Goal: Transaction & Acquisition: Purchase product/service

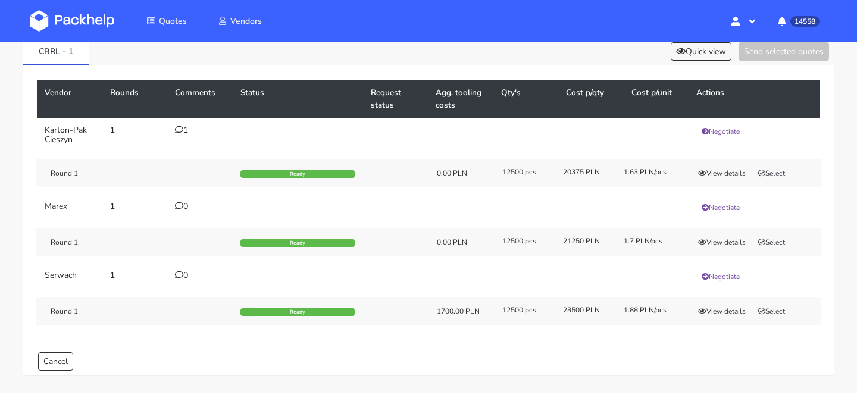
scroll to position [80, 0]
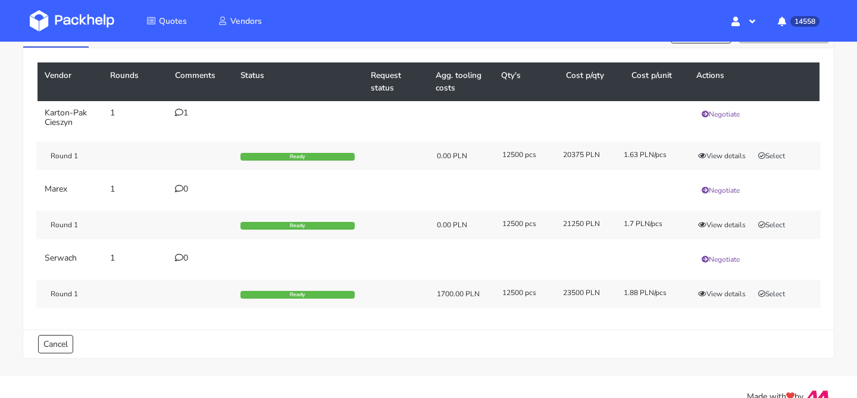
click at [188, 109] on div "1" at bounding box center [200, 113] width 51 height 10
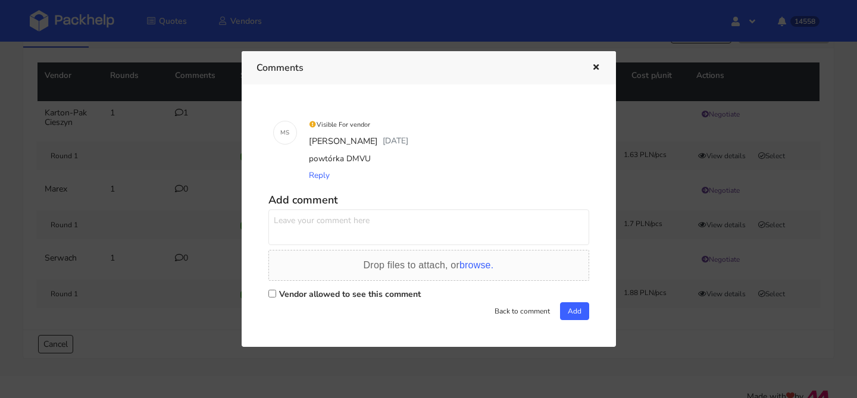
click at [651, 159] on div at bounding box center [428, 199] width 857 height 398
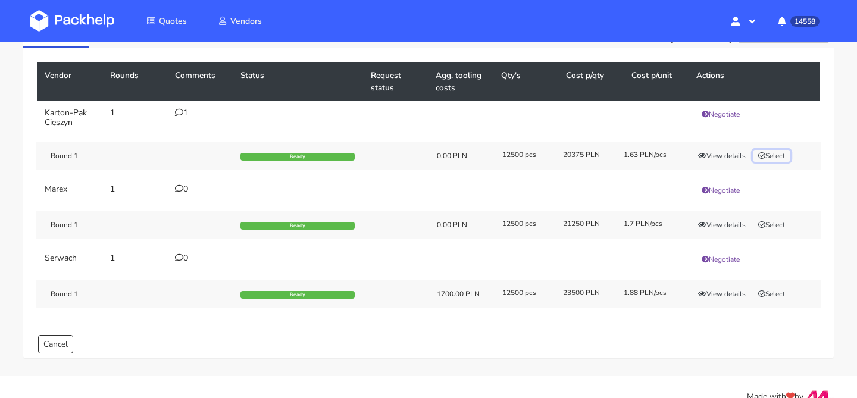
click at [779, 155] on button "Select" at bounding box center [772, 156] width 38 height 12
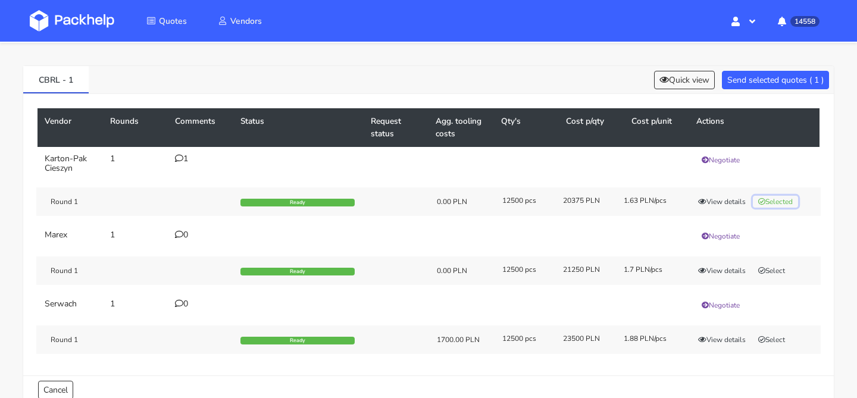
scroll to position [0, 0]
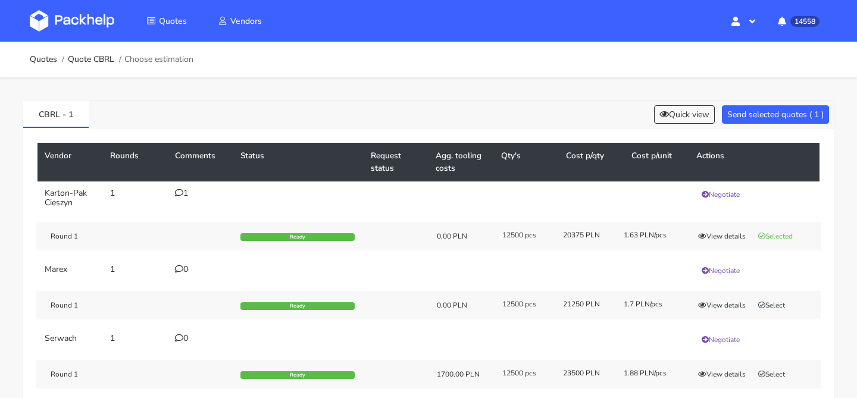
click at [768, 124] on div "CBRL - 1 Quick view Send selected quotes ( 1 )" at bounding box center [428, 115] width 811 height 28
click at [768, 114] on button "Send selected quotes ( 1 )" at bounding box center [775, 114] width 107 height 18
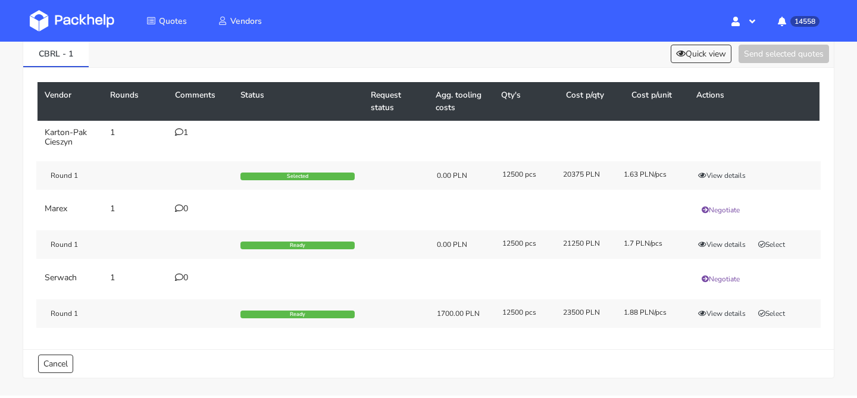
scroll to position [62, 0]
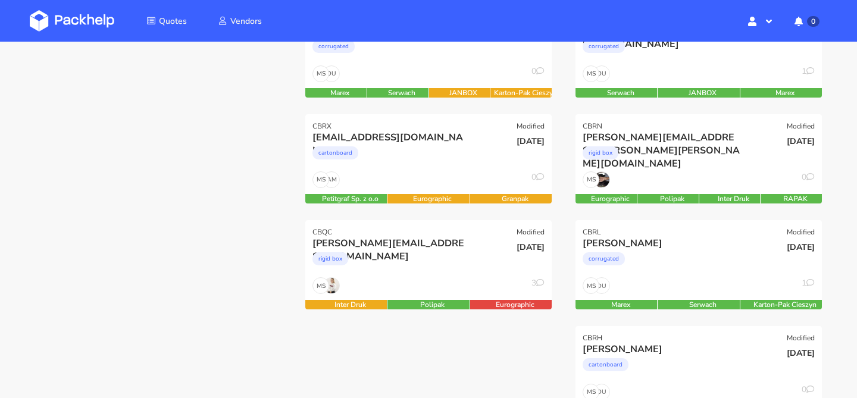
scroll to position [225, 0]
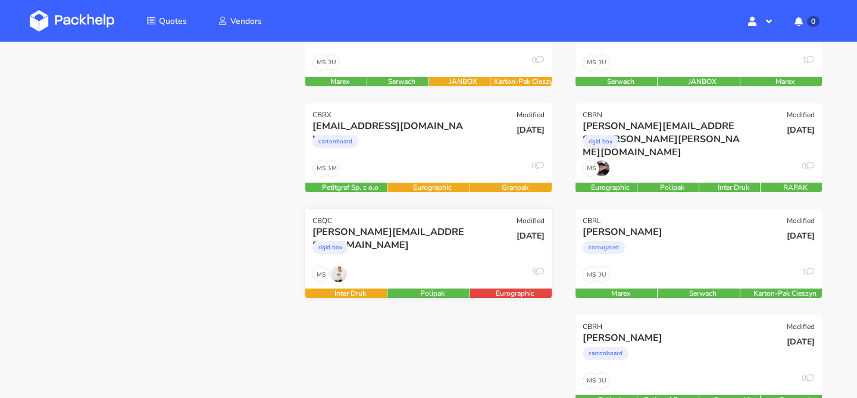
click at [451, 268] on div "MS 3" at bounding box center [428, 277] width 246 height 23
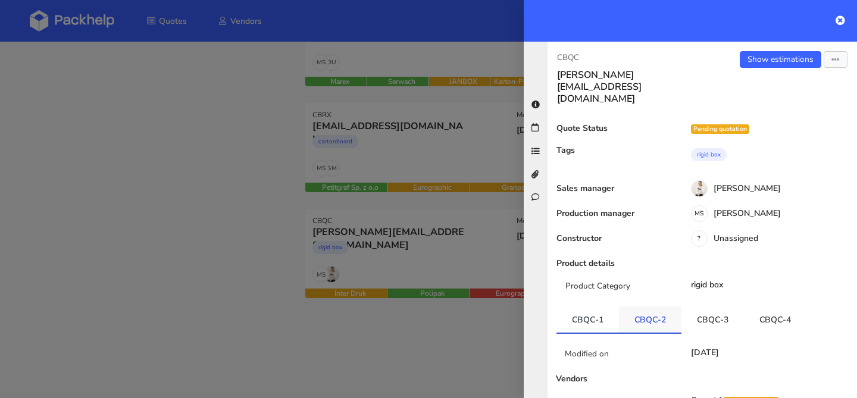
click at [652, 307] on link "CBQC-2" at bounding box center [650, 320] width 63 height 26
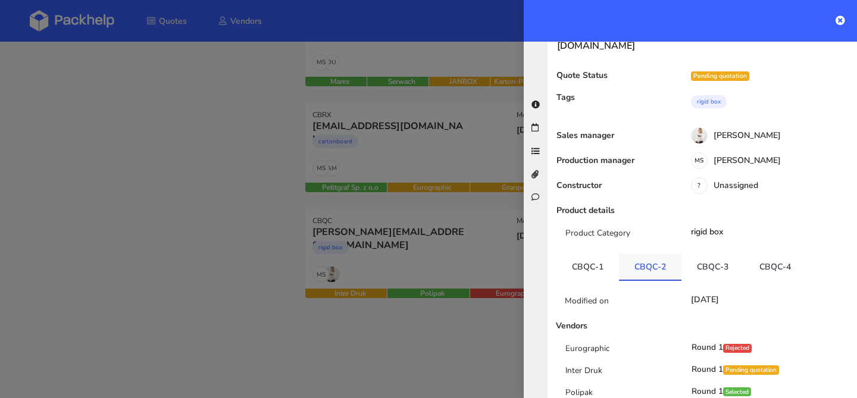
scroll to position [82, 0]
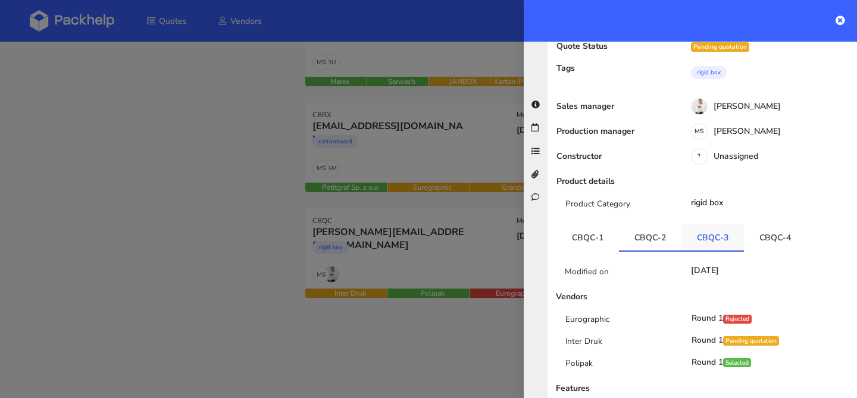
click at [704, 224] on link "CBQC-3" at bounding box center [713, 237] width 63 height 26
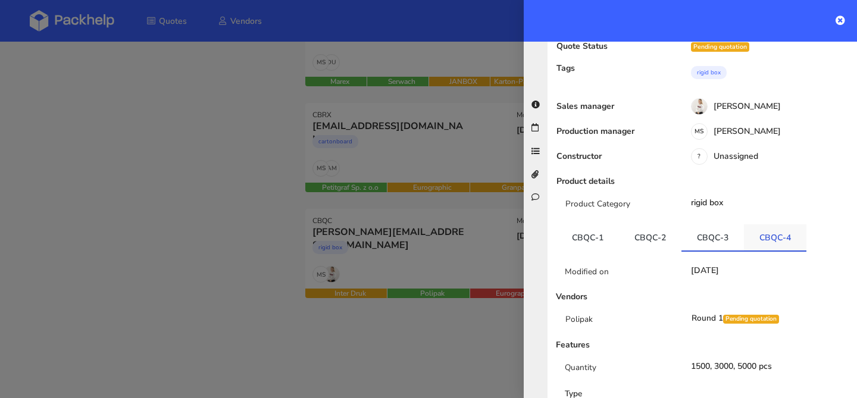
click at [761, 224] on link "CBQC-4" at bounding box center [775, 237] width 63 height 26
click at [452, 258] on div at bounding box center [428, 199] width 857 height 398
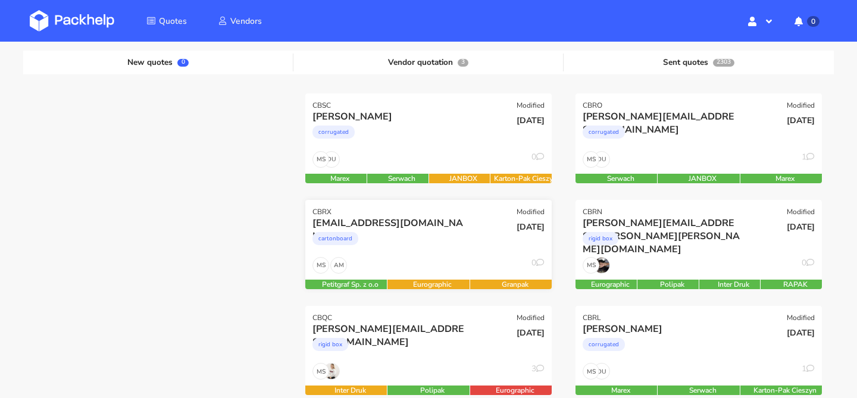
scroll to position [127, 0]
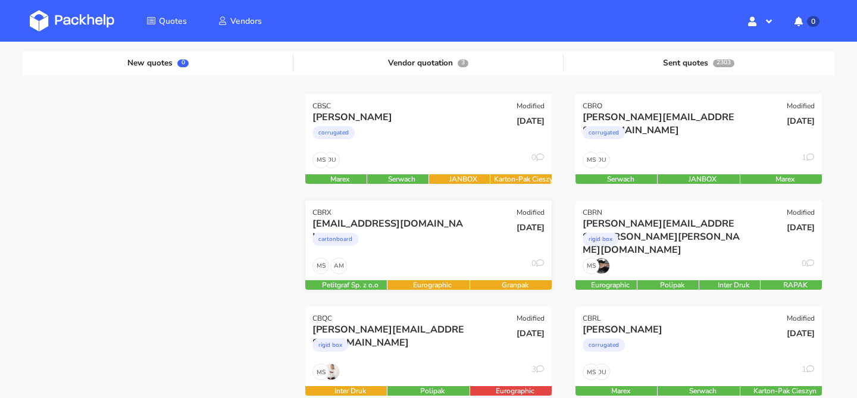
click at [433, 246] on div "cartonboard" at bounding box center [392, 242] width 158 height 24
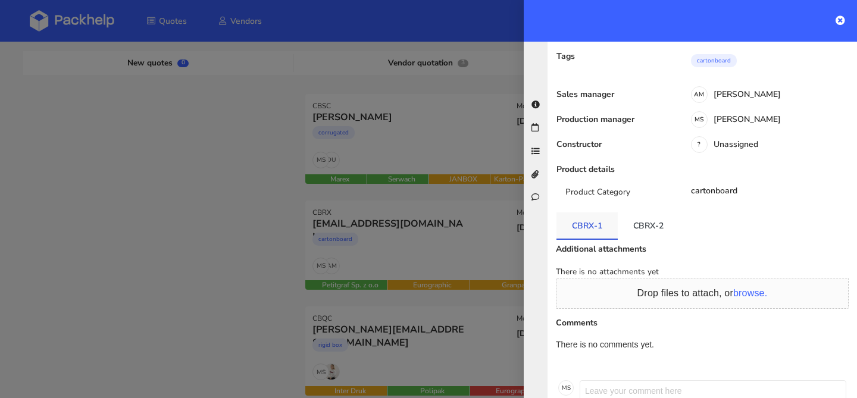
click at [607, 213] on link "CBRX-1" at bounding box center [587, 226] width 61 height 26
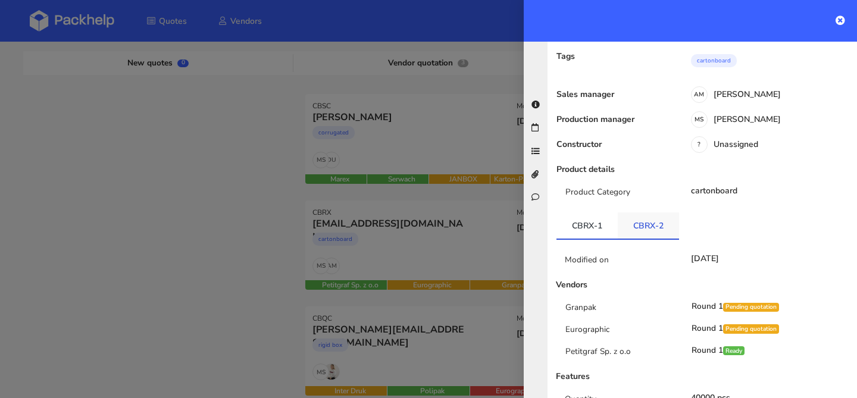
click at [648, 213] on link "CBRX-2" at bounding box center [648, 226] width 61 height 26
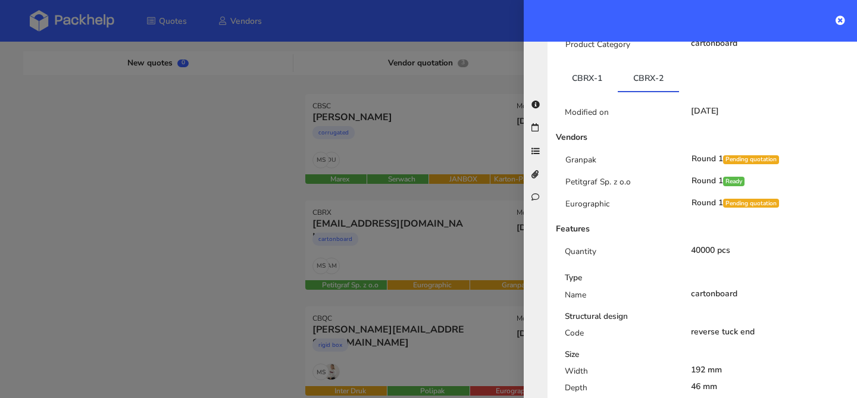
scroll to position [233, 0]
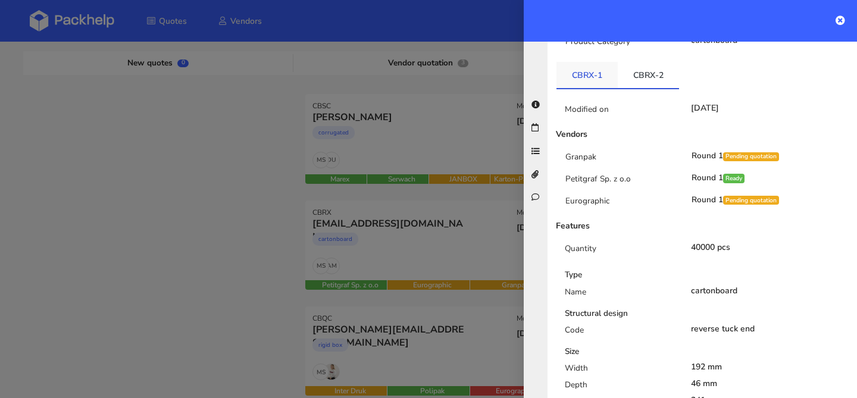
click at [595, 66] on link "CBRX-1" at bounding box center [587, 75] width 61 height 26
click at [387, 271] on div at bounding box center [428, 199] width 857 height 398
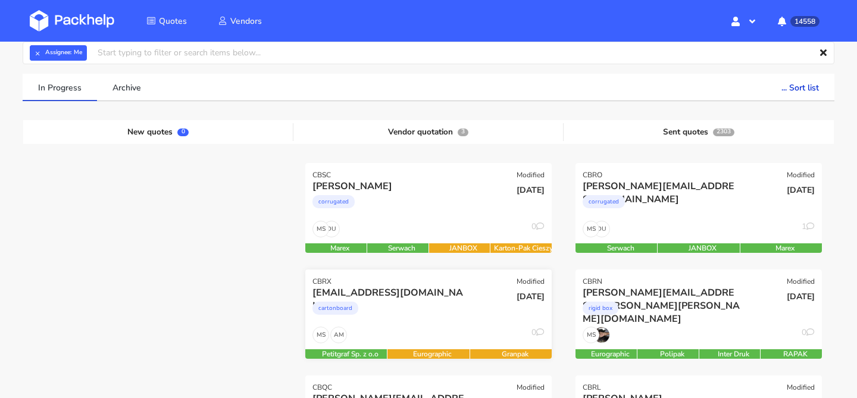
scroll to position [58, 0]
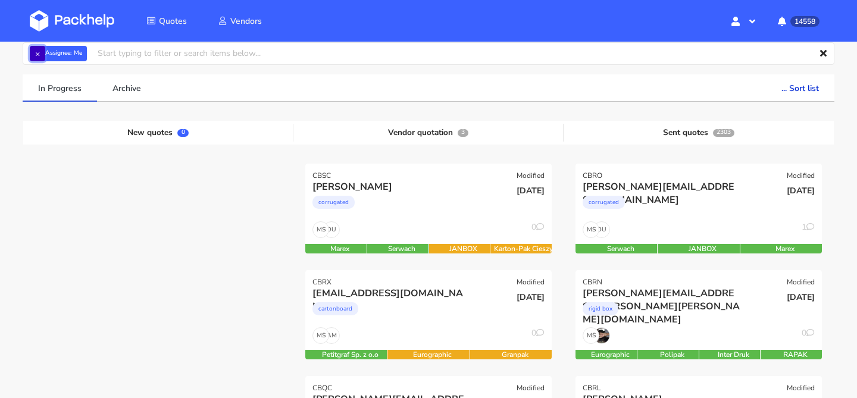
click at [39, 56] on button "×" at bounding box center [37, 53] width 15 height 15
click at [39, 56] on input "text" at bounding box center [429, 53] width 812 height 23
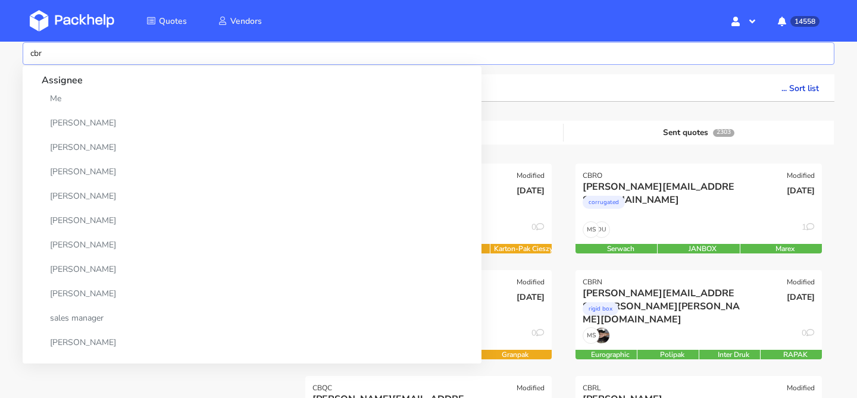
type input "cbro"
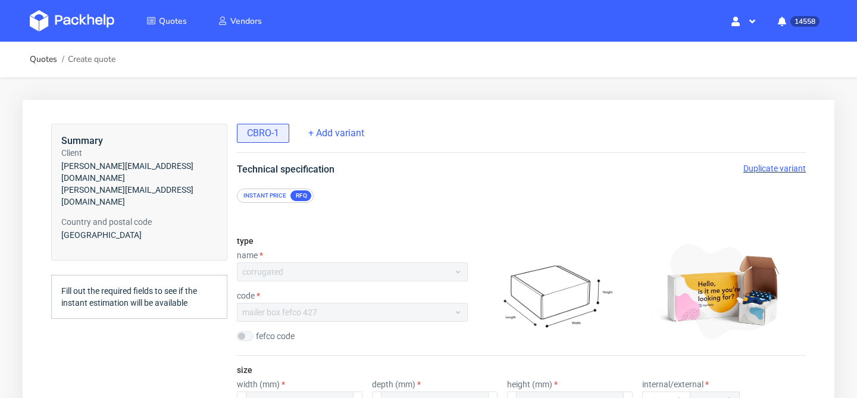
click at [753, 169] on span "Duplicate variant" at bounding box center [774, 169] width 63 height 10
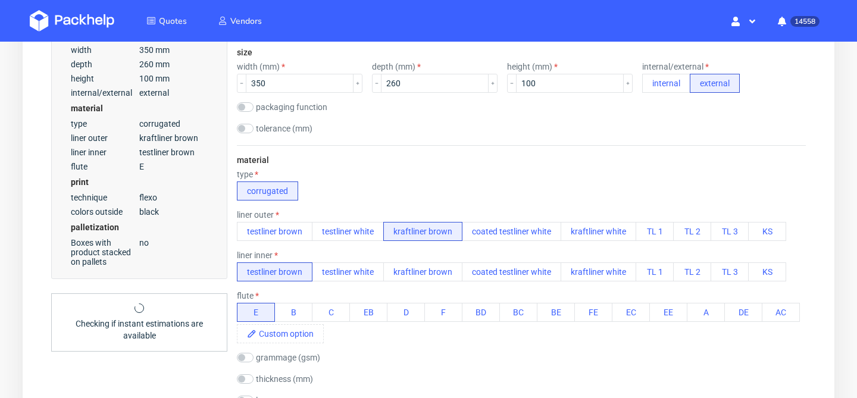
scroll to position [319, 0]
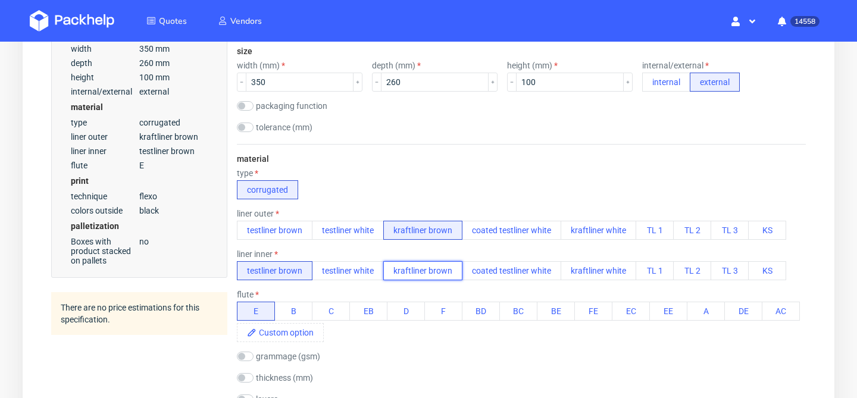
click at [424, 268] on button "kraftliner brown" at bounding box center [422, 270] width 79 height 19
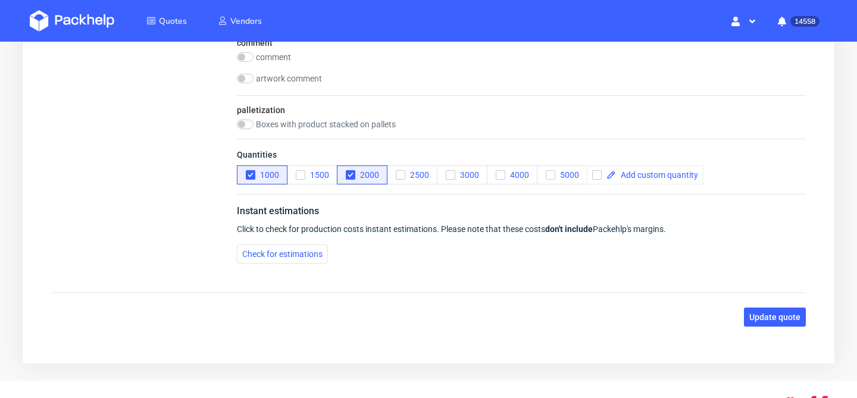
scroll to position [1302, 0]
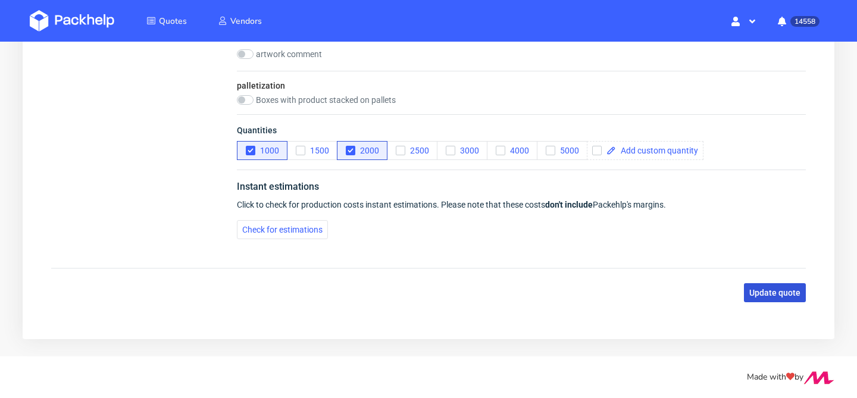
click at [752, 289] on span "Update quote" at bounding box center [774, 293] width 51 height 8
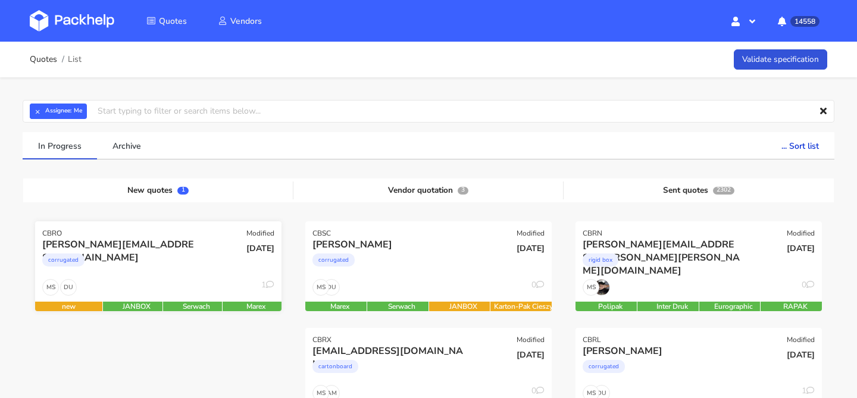
click at [173, 267] on div "corrugated" at bounding box center [121, 263] width 158 height 24
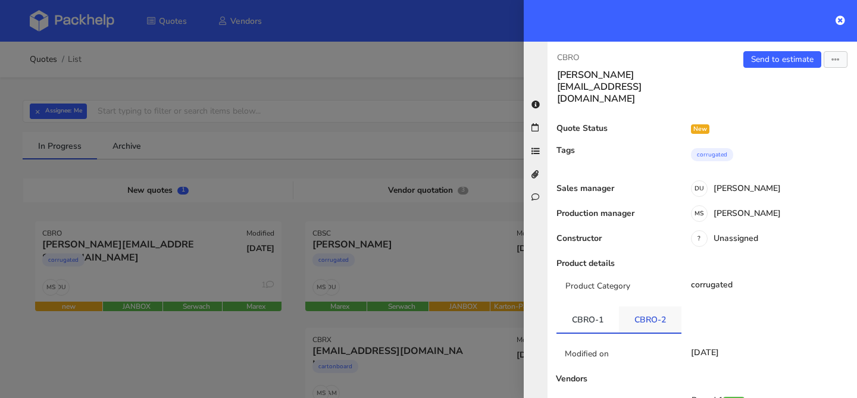
click at [647, 307] on link "CBRO-2" at bounding box center [650, 320] width 63 height 26
click at [767, 58] on link "Send to estimate" at bounding box center [782, 59] width 78 height 17
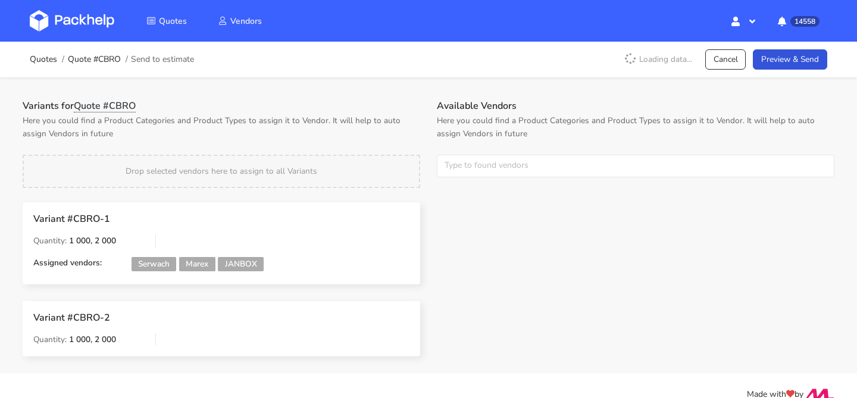
click at [460, 153] on div "Available Vendors Here you could find a Product Categories and Product Types to…" at bounding box center [636, 146] width 414 height 92
click at [465, 158] on input "text" at bounding box center [636, 166] width 398 height 23
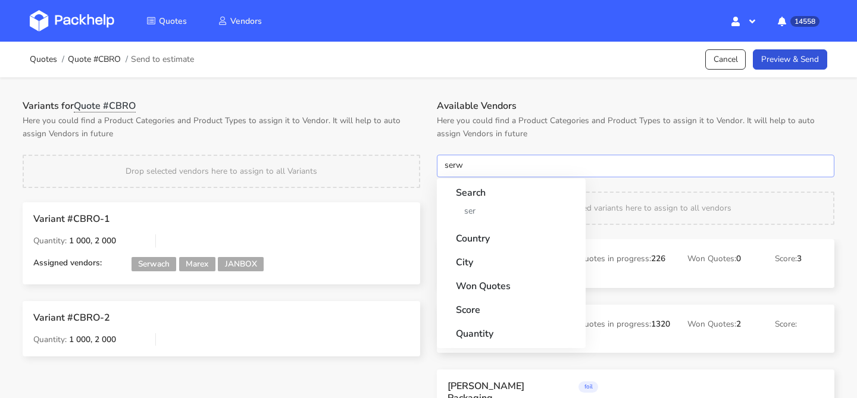
type input "serwa"
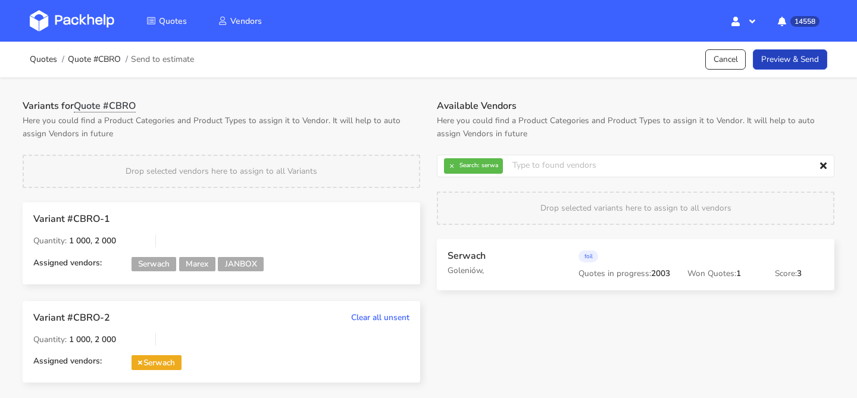
click at [780, 69] on link "Preview & Send" at bounding box center [790, 59] width 74 height 21
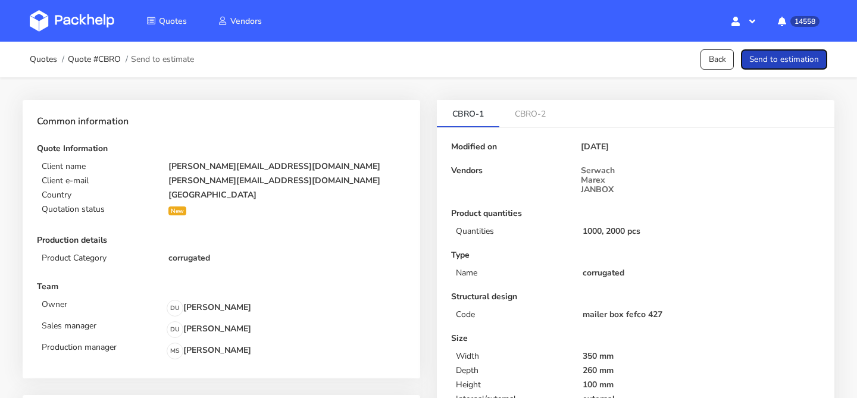
click at [780, 69] on button "Send to estimation" at bounding box center [784, 59] width 86 height 21
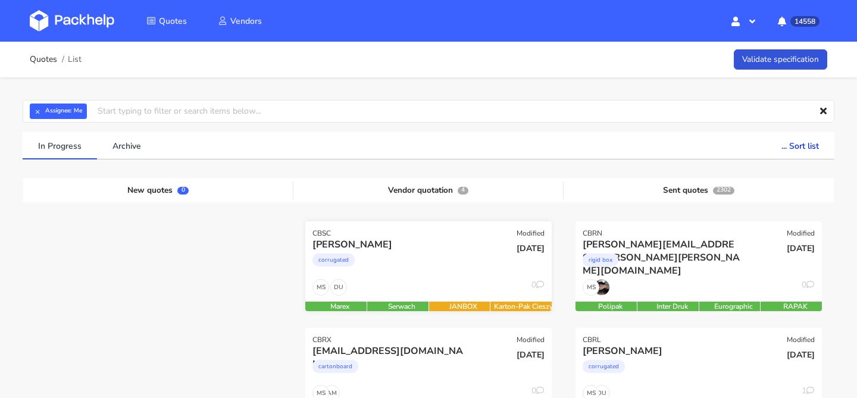
click at [407, 259] on div "corrugated" at bounding box center [392, 263] width 158 height 24
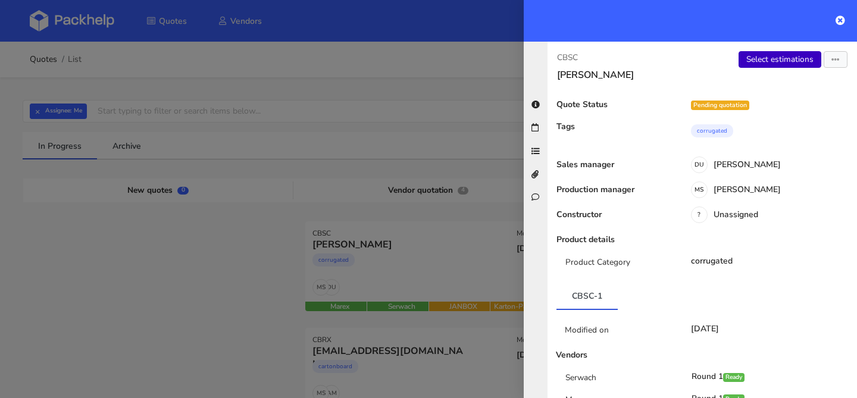
click at [767, 61] on link "Select estimations" at bounding box center [780, 59] width 83 height 17
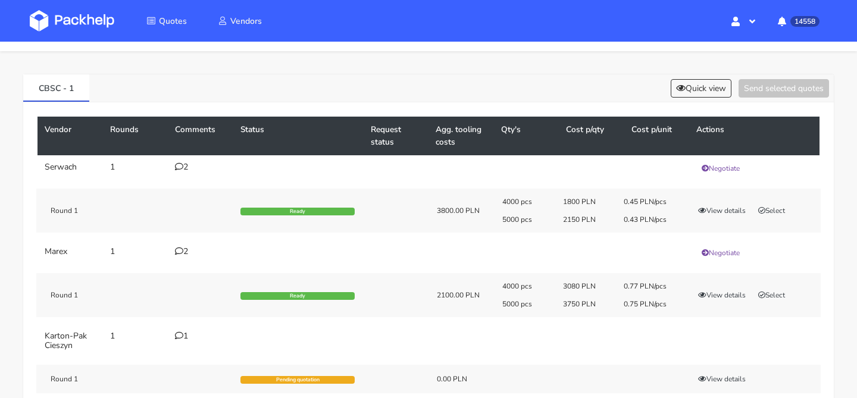
scroll to position [30, 0]
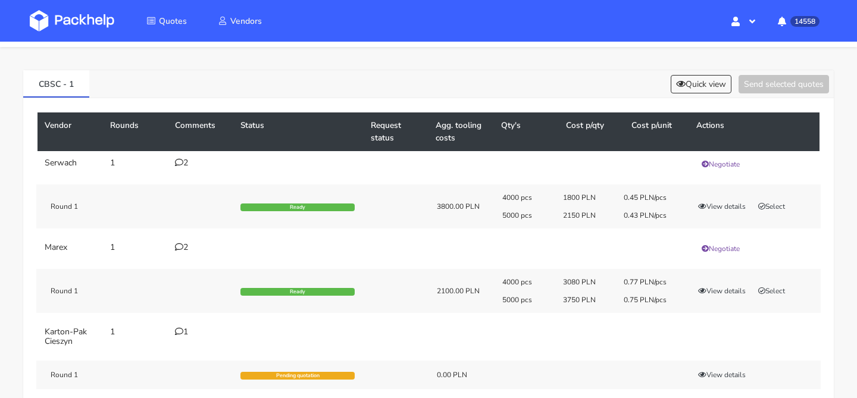
click at [185, 245] on div "2" at bounding box center [200, 248] width 51 height 10
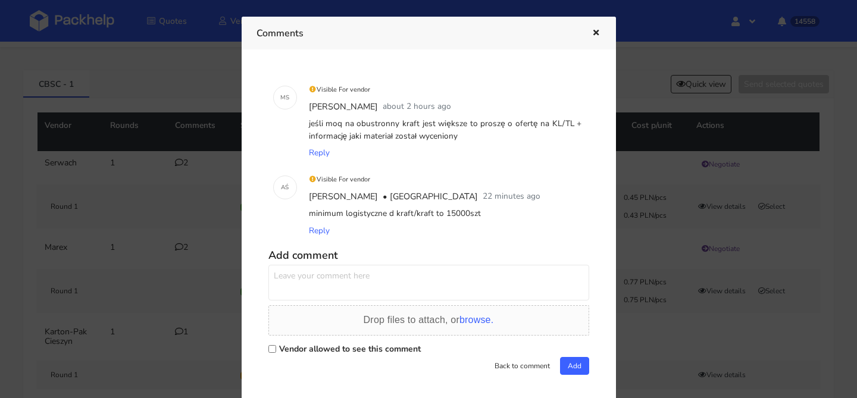
click at [671, 211] on div at bounding box center [428, 199] width 857 height 398
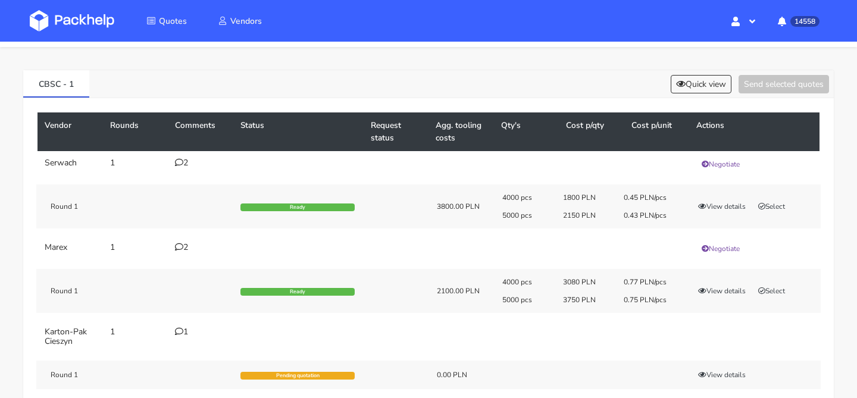
click at [185, 248] on div "2" at bounding box center [200, 248] width 51 height 10
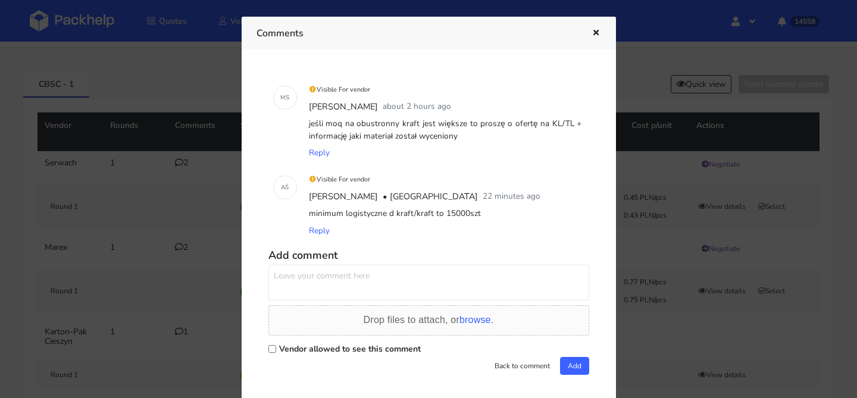
click at [173, 241] on div at bounding box center [428, 199] width 857 height 398
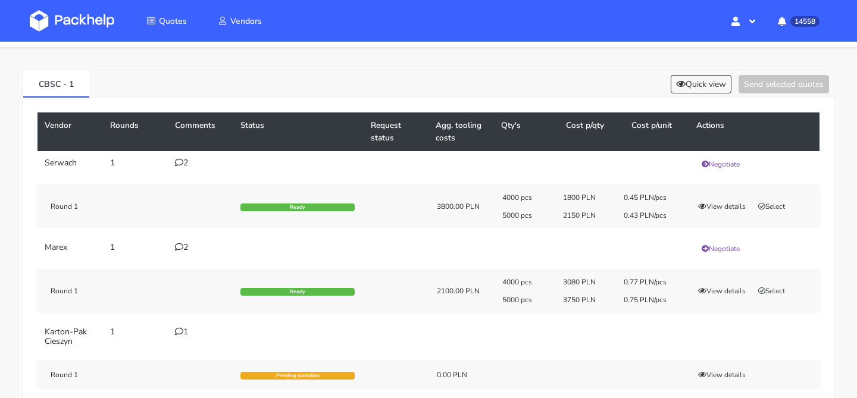
click at [183, 157] on td "2" at bounding box center [200, 164] width 65 height 26
click at [182, 161] on icon at bounding box center [179, 162] width 8 height 8
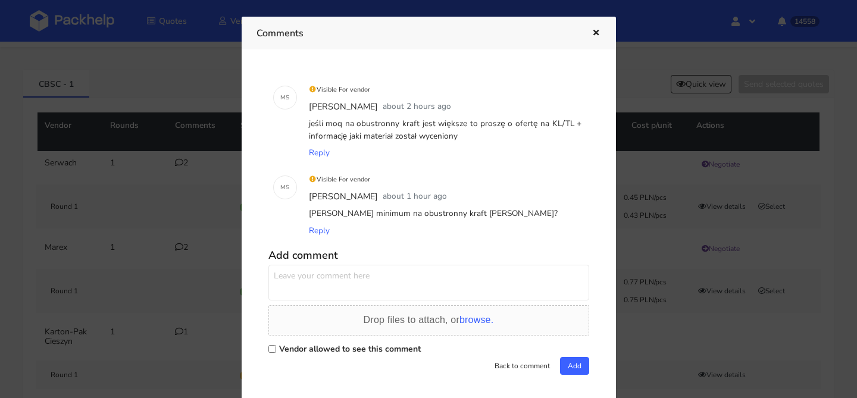
click at [192, 204] on div at bounding box center [428, 199] width 857 height 398
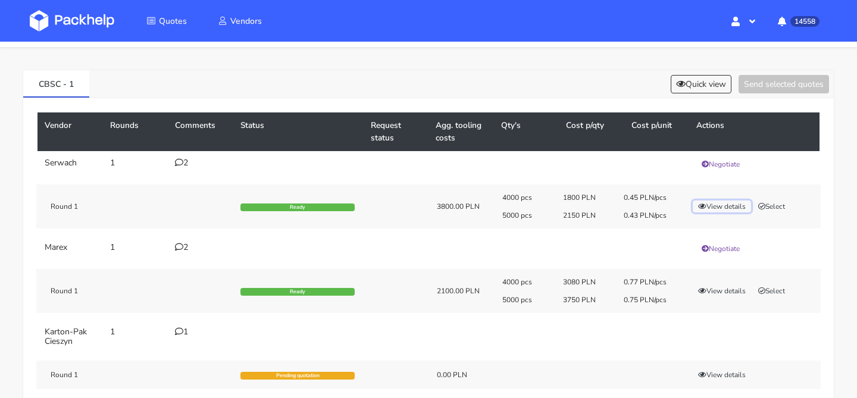
click at [730, 208] on button "View details" at bounding box center [722, 207] width 58 height 12
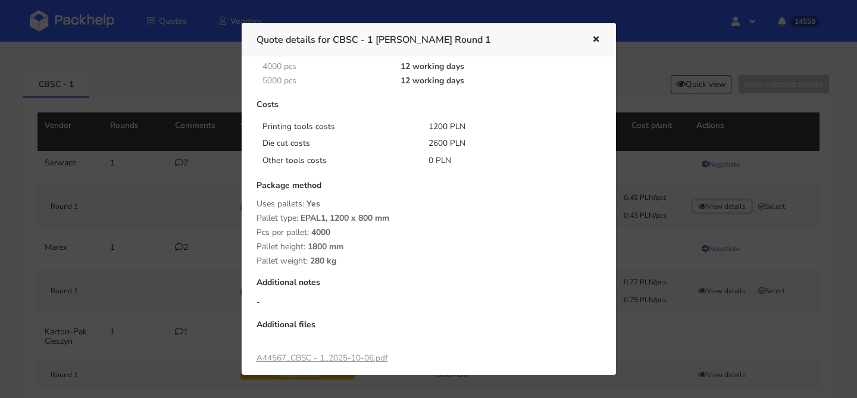
scroll to position [282, 0]
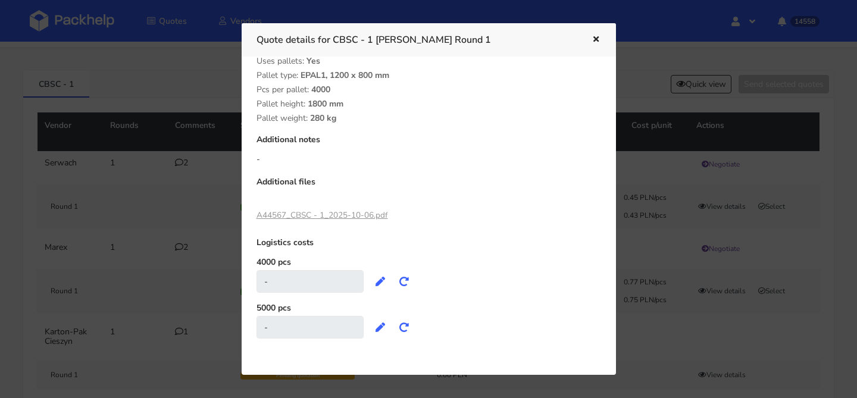
click at [323, 213] on link "A44567_CBSC - 1_2025-10-06.pdf" at bounding box center [323, 215] width 132 height 11
click at [211, 212] on div at bounding box center [428, 199] width 857 height 398
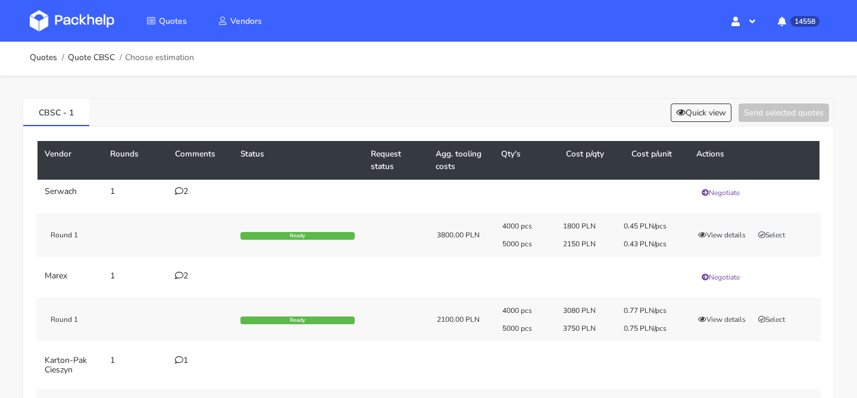
scroll to position [0, 0]
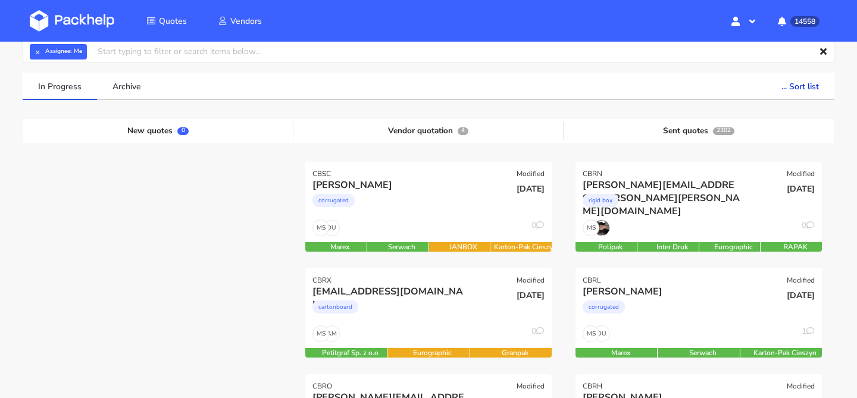
scroll to position [57, 0]
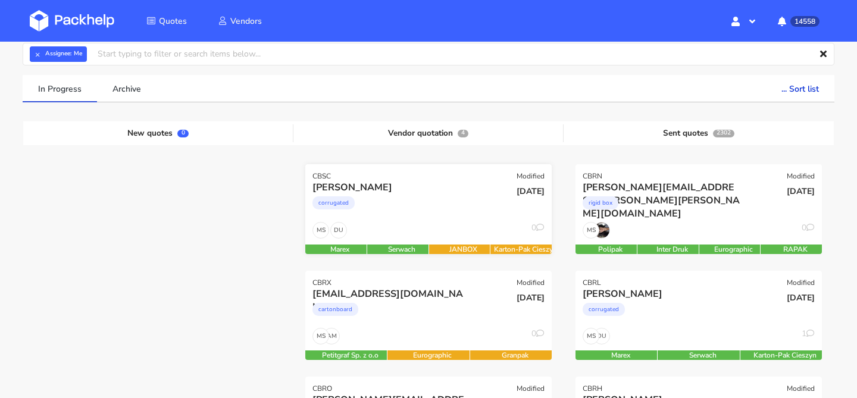
click at [453, 220] on div "[PERSON_NAME] corrugated" at bounding box center [387, 201] width 166 height 40
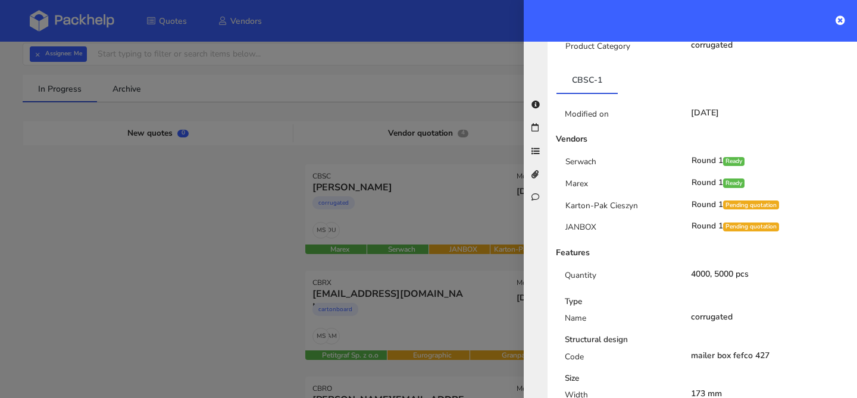
scroll to position [225, 0]
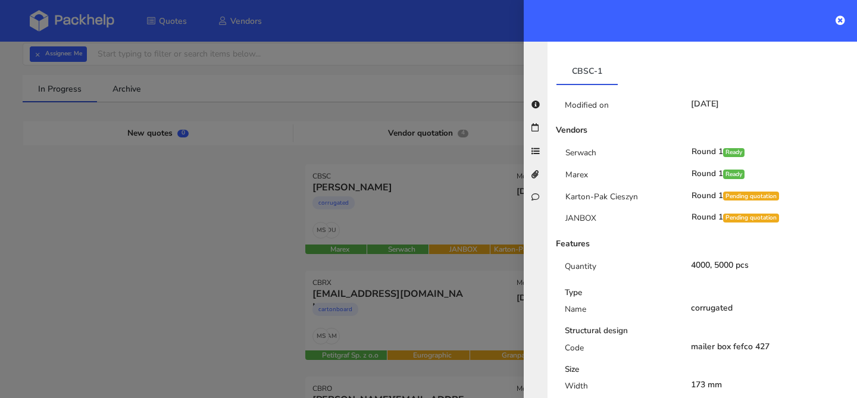
click at [449, 212] on div at bounding box center [428, 199] width 857 height 398
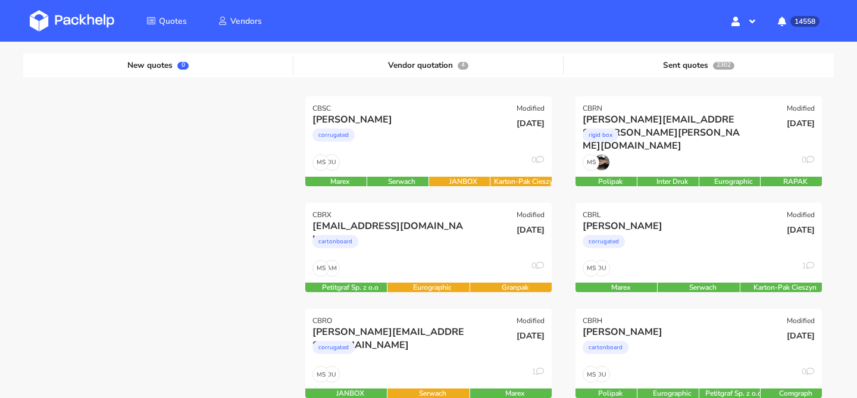
scroll to position [188, 0]
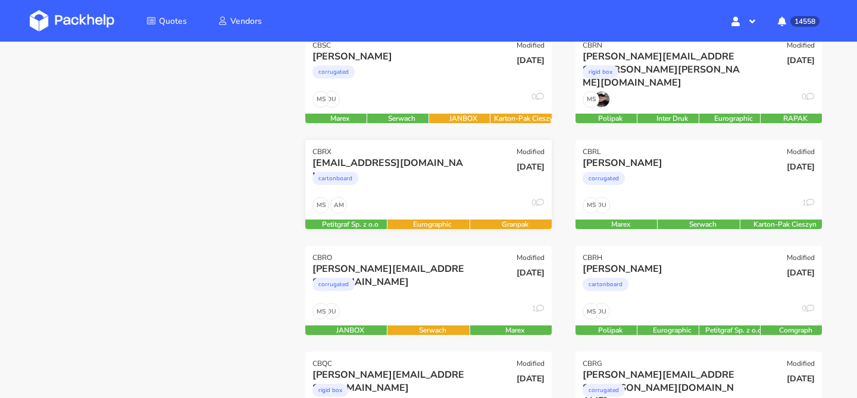
click at [415, 210] on div "AM MS 0" at bounding box center [428, 208] width 246 height 23
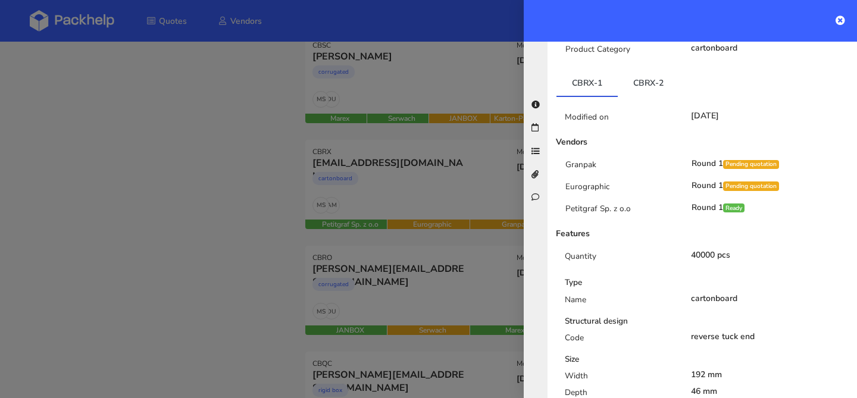
click at [449, 87] on div at bounding box center [428, 199] width 857 height 398
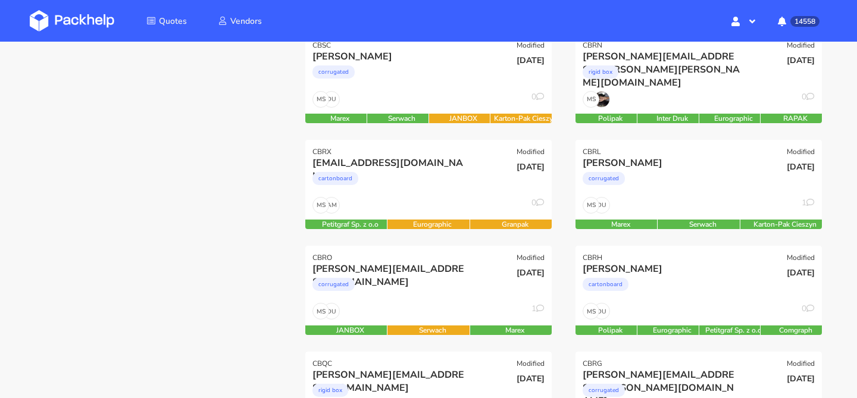
click at [449, 87] on div "corrugated" at bounding box center [392, 75] width 158 height 24
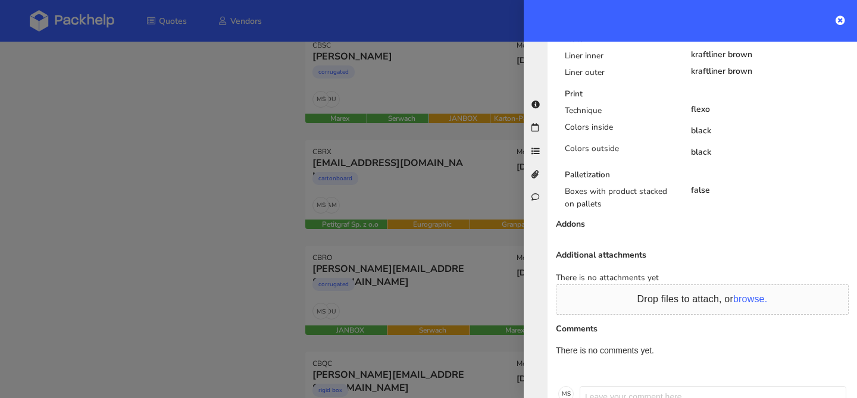
scroll to position [743, 0]
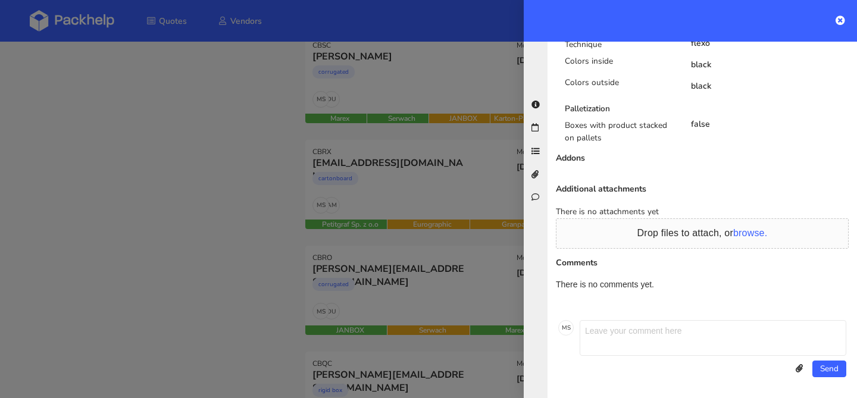
click at [449, 185] on div at bounding box center [428, 199] width 857 height 398
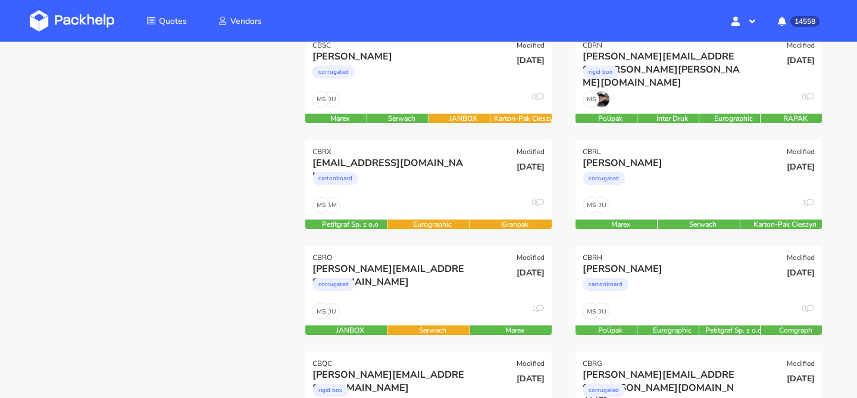
click at [449, 185] on div "cartonboard" at bounding box center [392, 182] width 158 height 24
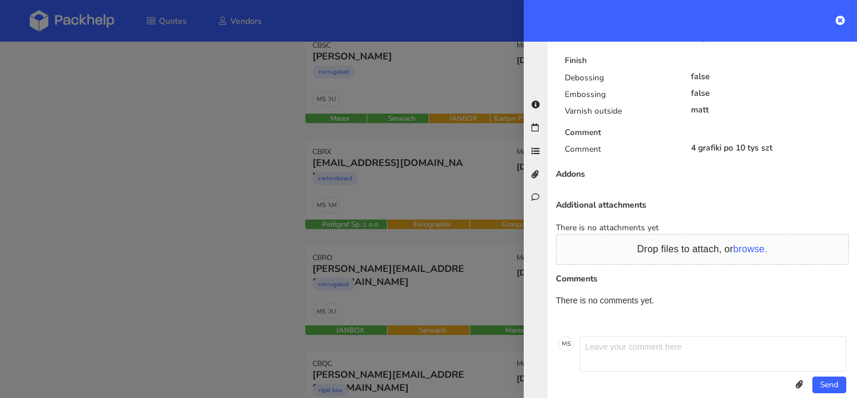
scroll to position [705, 0]
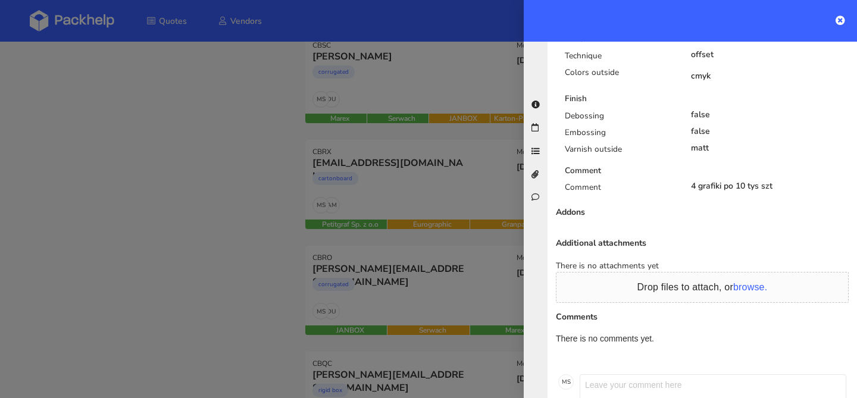
click at [255, 267] on div at bounding box center [428, 199] width 857 height 398
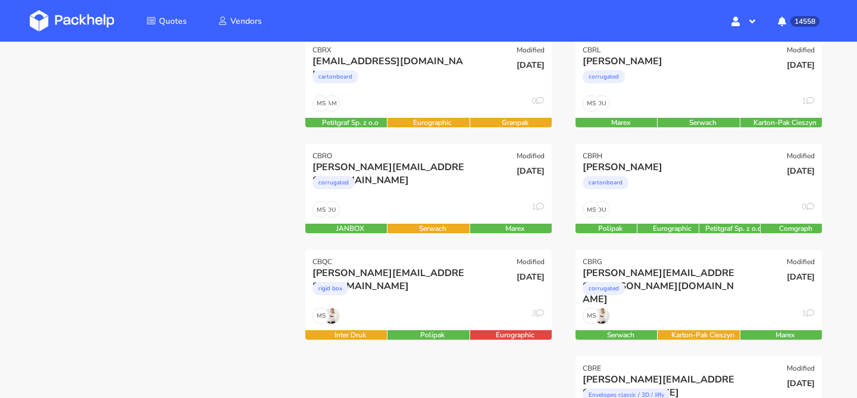
scroll to position [315, 0]
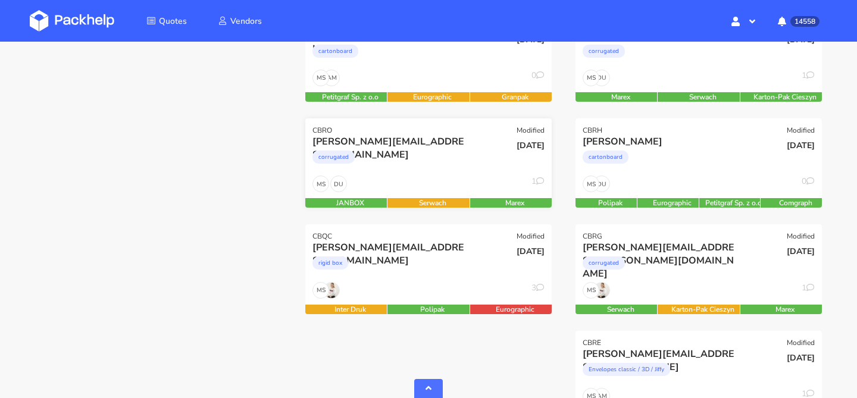
click at [415, 160] on div "corrugated" at bounding box center [392, 160] width 158 height 24
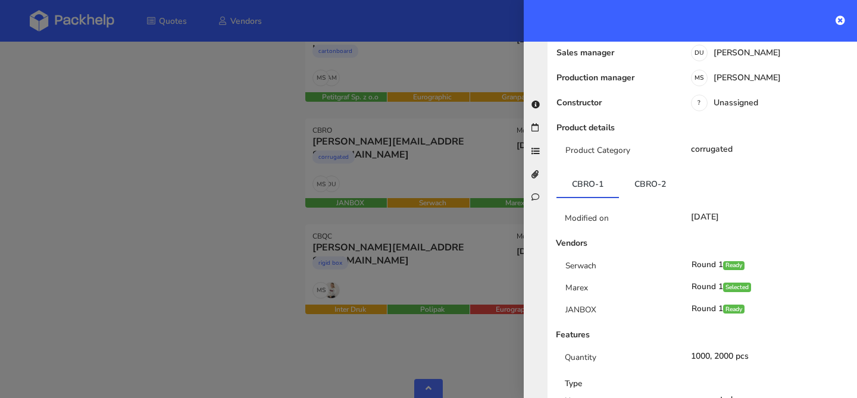
scroll to position [93, 0]
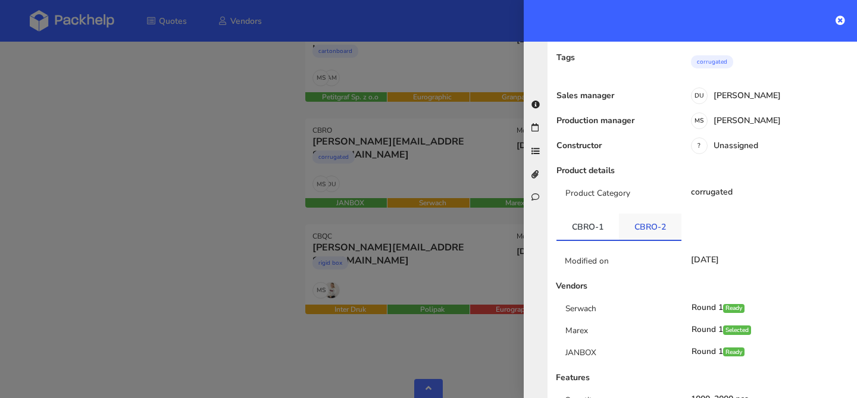
click at [640, 214] on link "CBRO-2" at bounding box center [650, 227] width 63 height 26
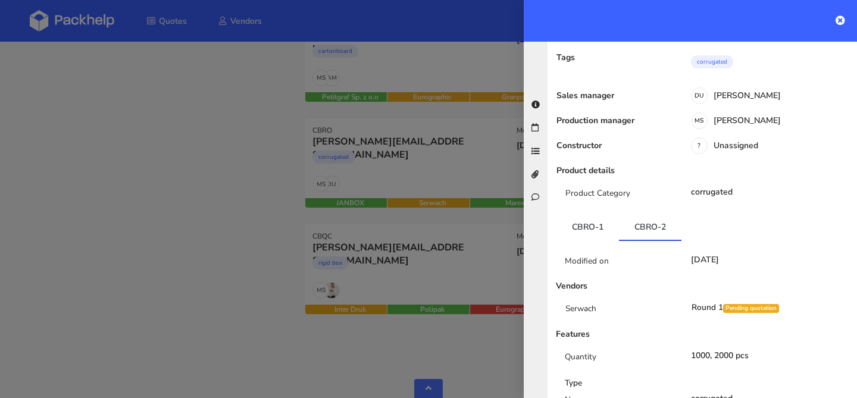
click at [413, 179] on div at bounding box center [428, 199] width 857 height 398
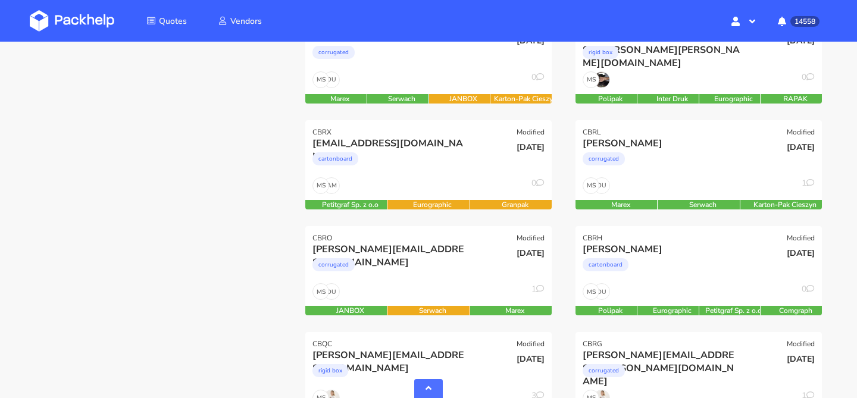
scroll to position [0, 0]
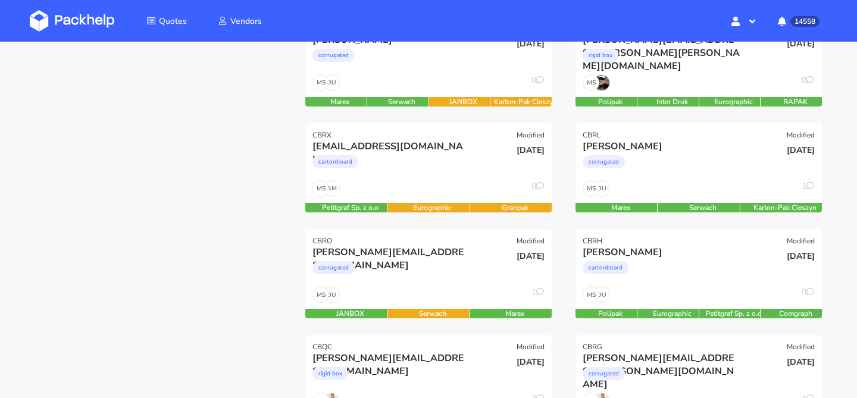
scroll to position [192, 0]
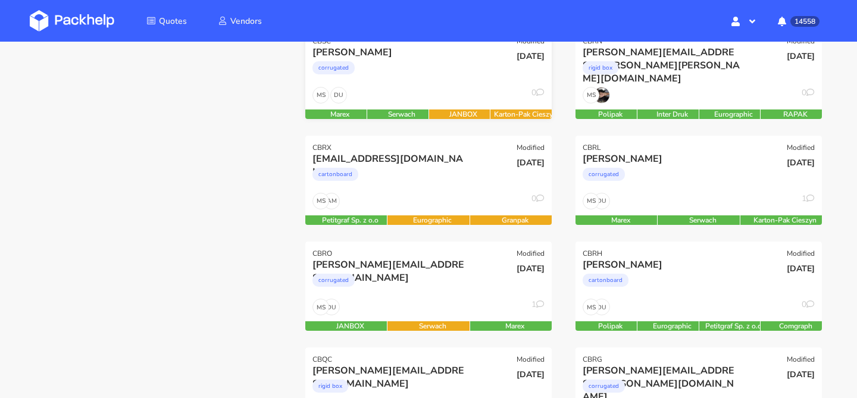
click at [463, 107] on div "DU MS 0" at bounding box center [428, 98] width 246 height 23
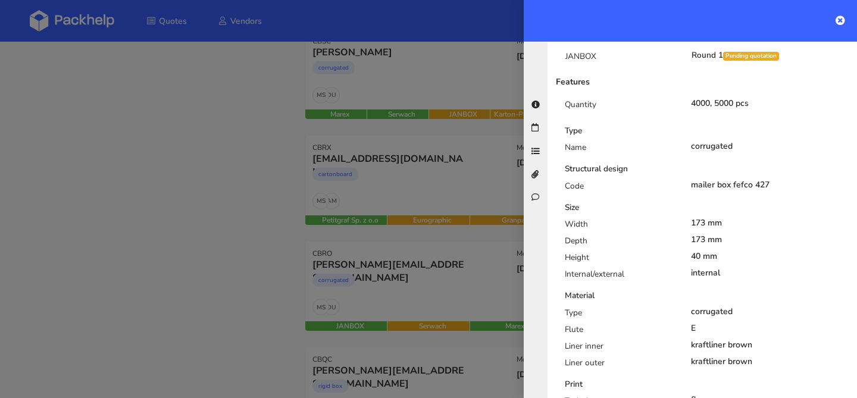
scroll to position [389, 0]
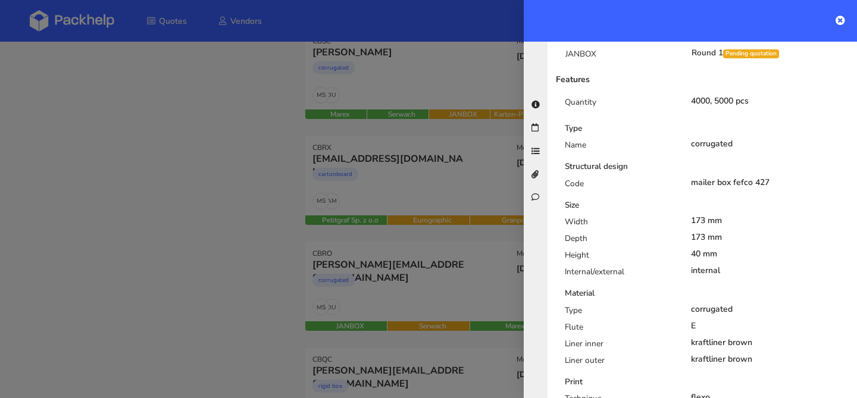
click at [294, 222] on div at bounding box center [428, 199] width 857 height 398
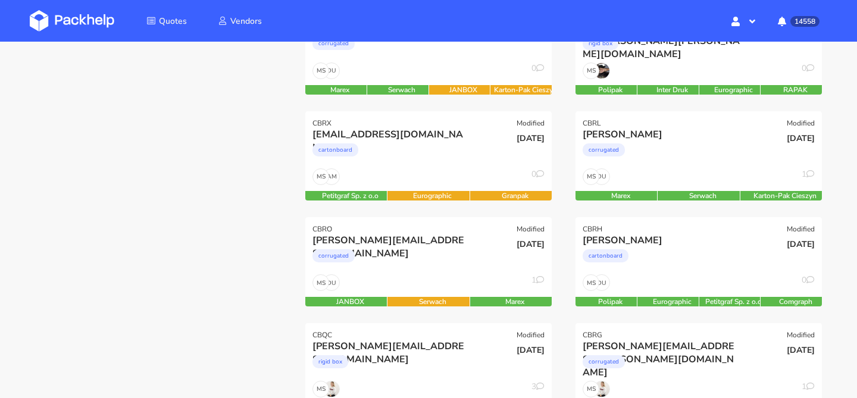
scroll to position [230, 0]
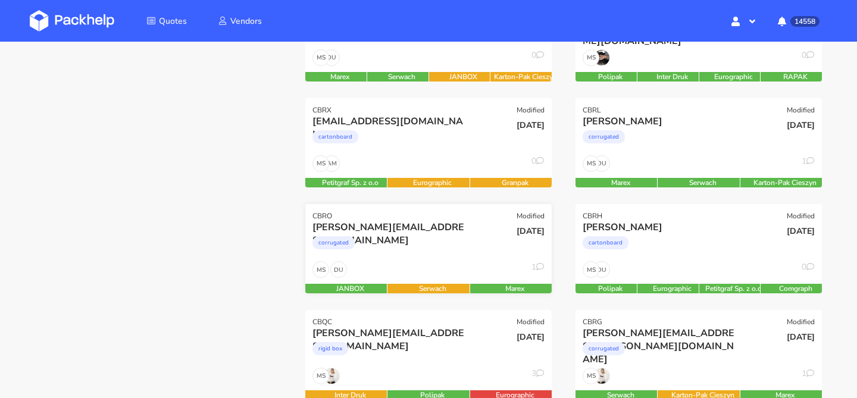
click at [410, 236] on div "corrugated" at bounding box center [392, 246] width 158 height 24
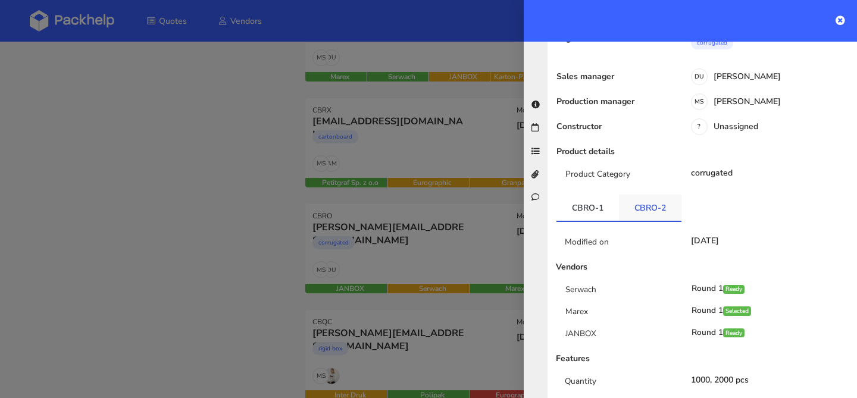
click at [654, 195] on link "CBRO-2" at bounding box center [650, 208] width 63 height 26
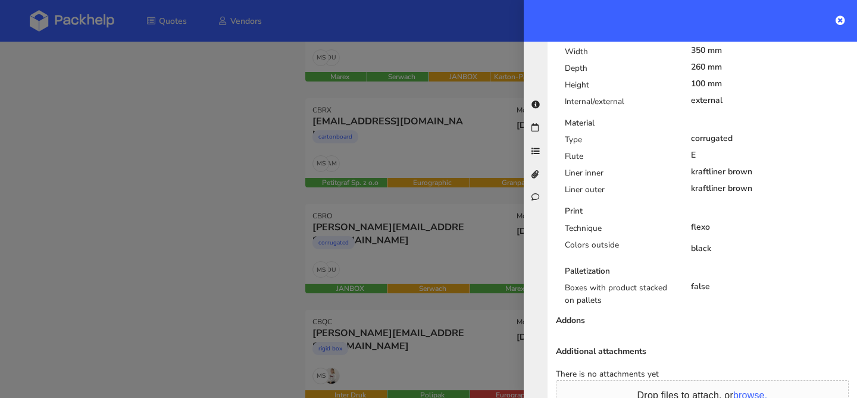
scroll to position [604, 0]
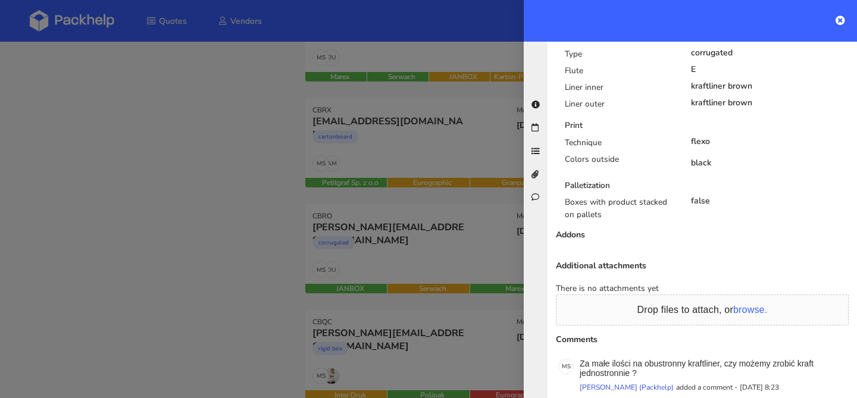
click at [364, 248] on div at bounding box center [428, 199] width 857 height 398
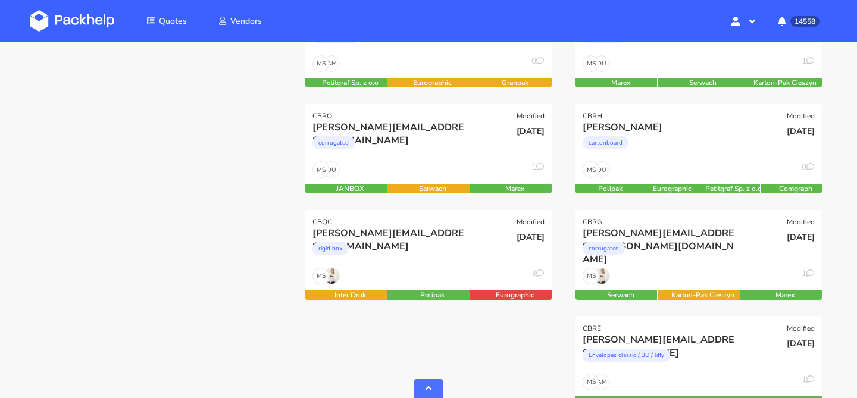
scroll to position [332, 0]
